Goal: Check status: Check status

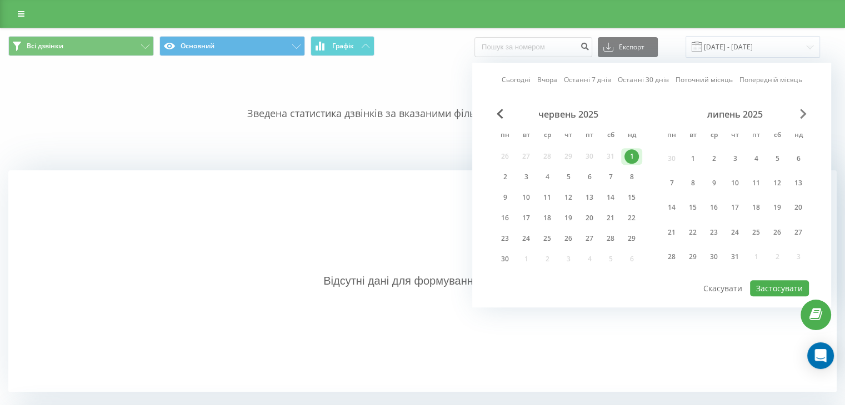
click at [801, 112] on span "Next Month" at bounding box center [803, 114] width 7 height 10
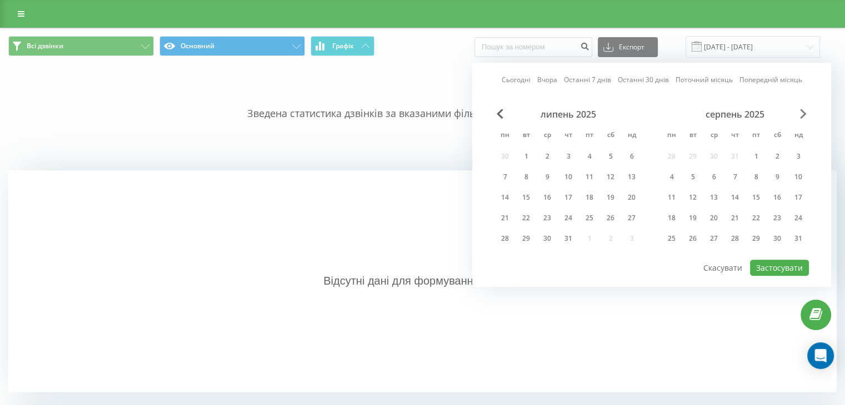
click at [800, 113] on span "Next Month" at bounding box center [803, 114] width 7 height 10
click at [674, 214] on div "22" at bounding box center [671, 218] width 14 height 14
click at [673, 153] on div "1" at bounding box center [671, 156] width 14 height 14
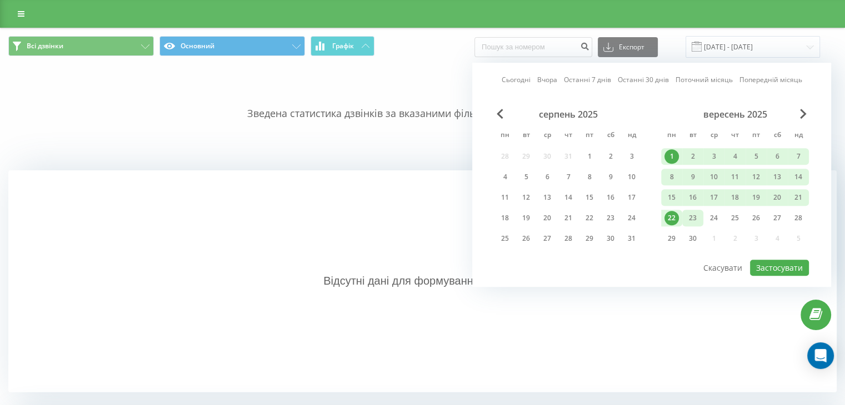
click at [687, 220] on div "23" at bounding box center [692, 218] width 14 height 14
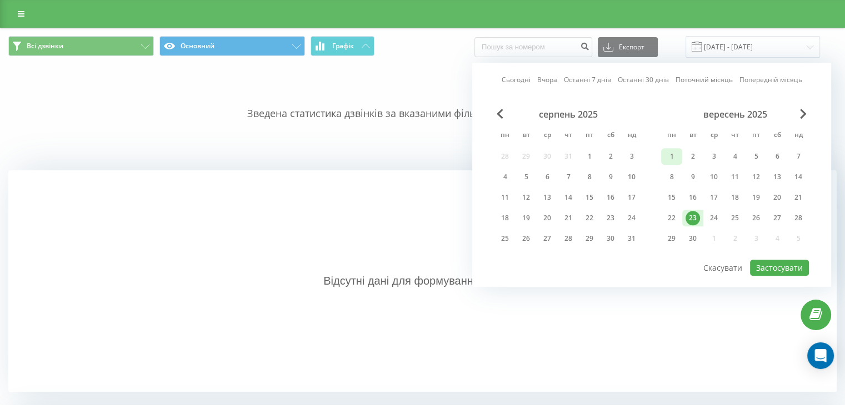
click at [677, 157] on div "1" at bounding box center [671, 156] width 14 height 14
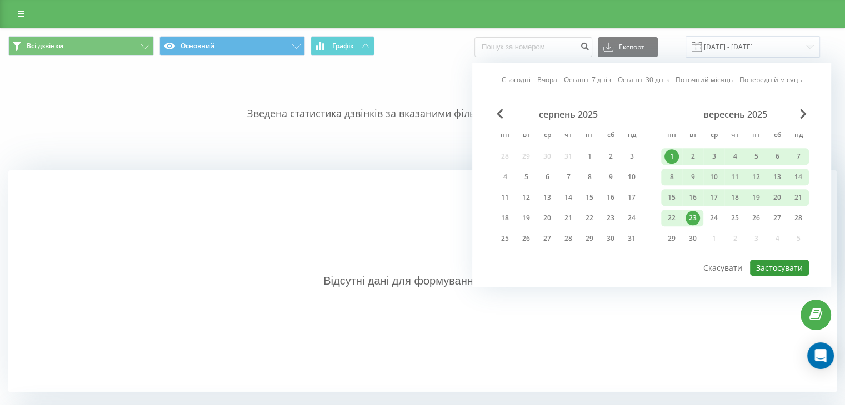
click at [754, 265] on button "Застосувати" at bounding box center [779, 268] width 59 height 16
type input "01.09.2025 - 23.09.2025"
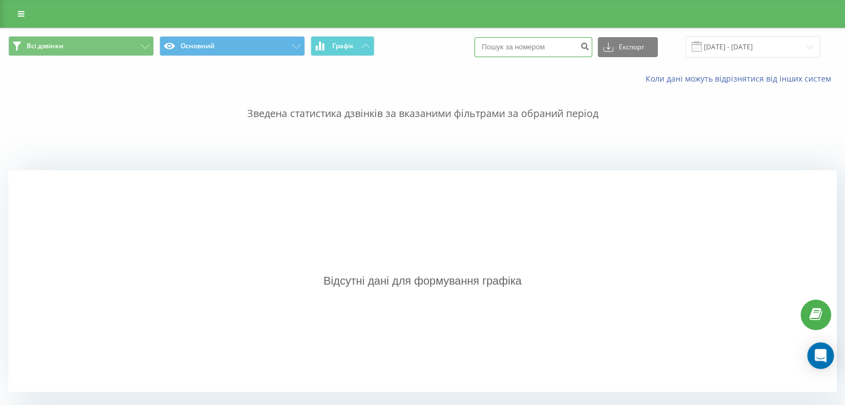
click at [526, 47] on input at bounding box center [533, 47] width 118 height 20
paste input "380671247592"
type input "380671247592"
click at [589, 45] on icon "submit" at bounding box center [584, 45] width 9 height 7
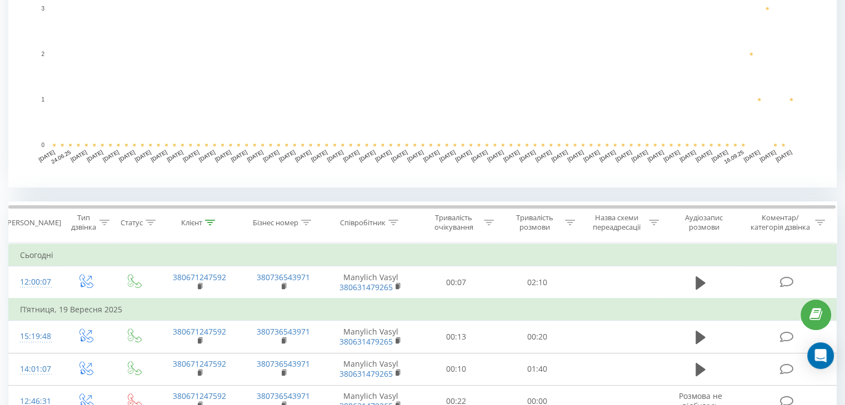
scroll to position [471, 0]
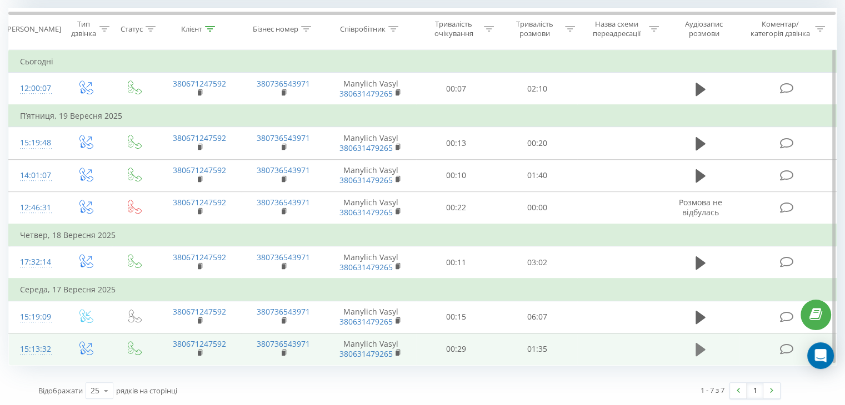
click at [696, 348] on icon at bounding box center [700, 349] width 10 height 13
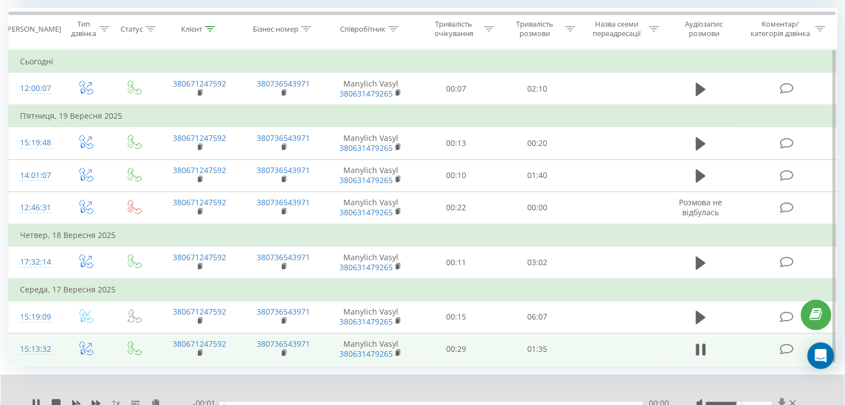
click at [778, 398] on icon at bounding box center [781, 403] width 9 height 11
click at [38, 399] on icon at bounding box center [38, 403] width 2 height 9
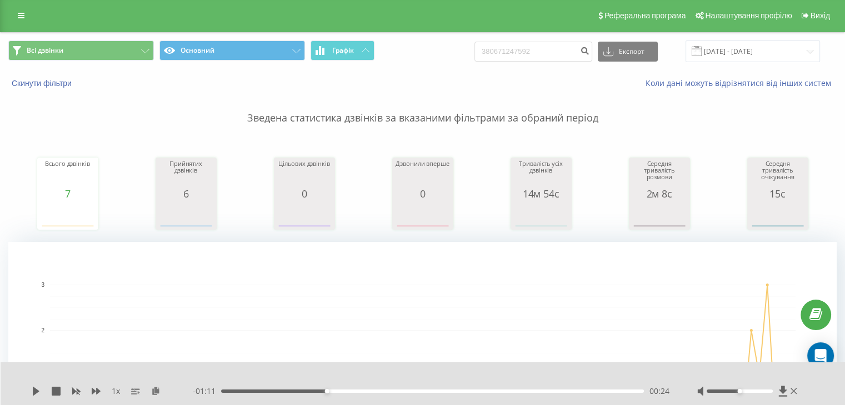
scroll to position [0, 0]
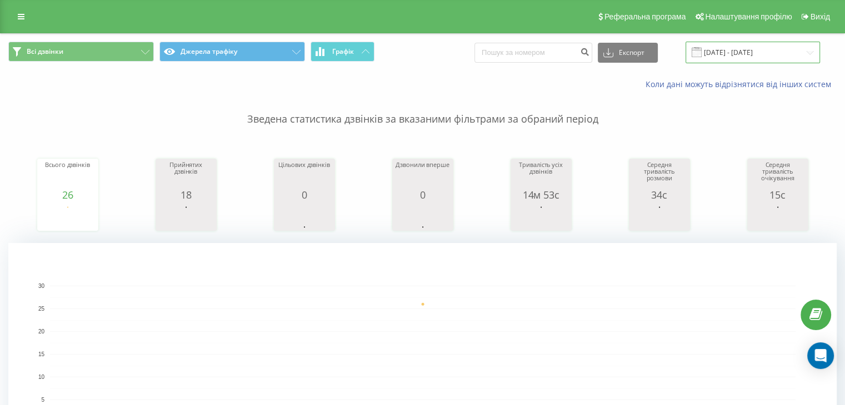
click at [725, 46] on input "19.09.2025 - 19.09.2025" at bounding box center [752, 53] width 134 height 22
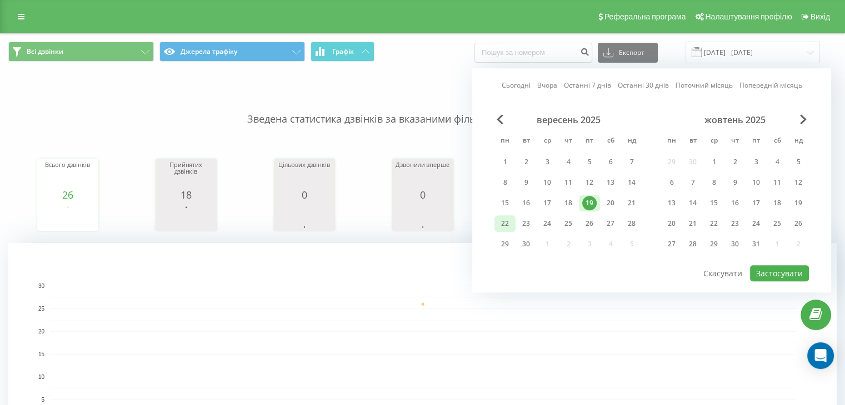
click at [500, 223] on div "22" at bounding box center [505, 224] width 14 height 14
click at [771, 268] on button "Застосувати" at bounding box center [779, 273] width 59 height 16
type input "22.09.2025 - 22.09.2025"
